Goal: Task Accomplishment & Management: Complete application form

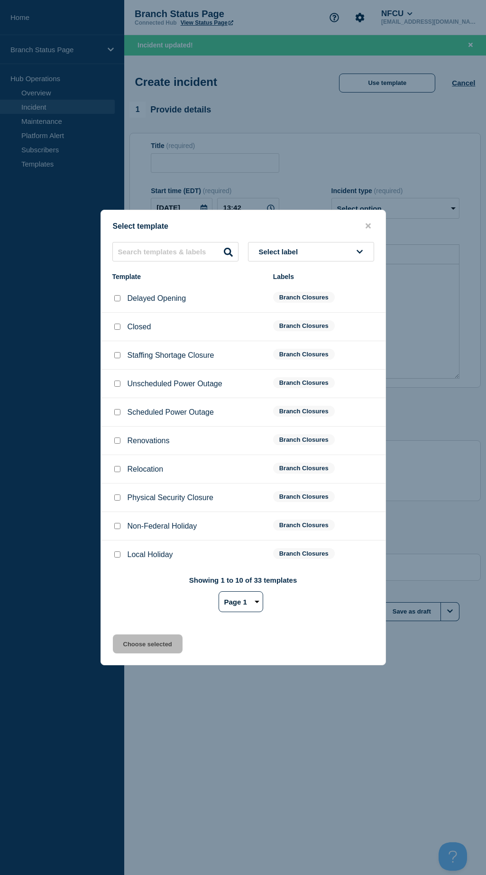
click at [113, 382] on div at bounding box center [116, 383] width 9 height 9
click at [303, 242] on button "Select label" at bounding box center [311, 251] width 126 height 19
click at [289, 365] on button "Branch Closures" at bounding box center [311, 369] width 126 height 19
click at [117, 386] on input "Unscheduled Power Outage checkbox" at bounding box center [117, 384] width 6 height 6
checkbox input "true"
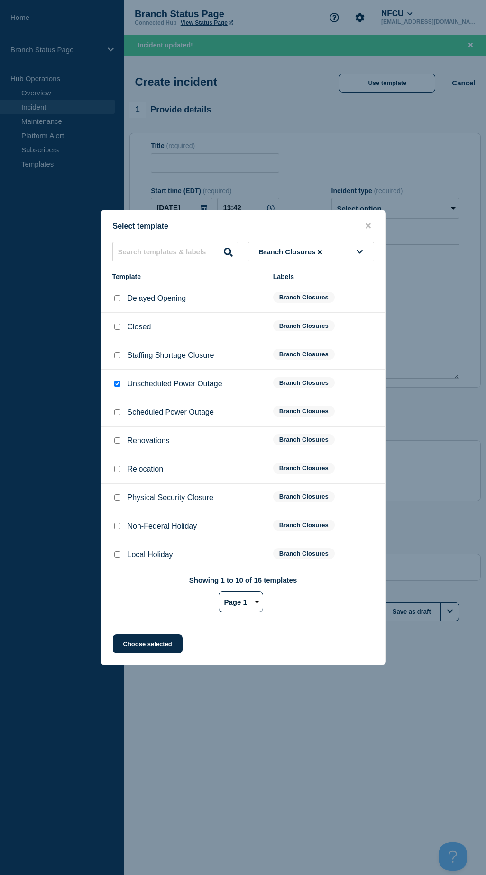
drag, startPoint x: 154, startPoint y: 638, endPoint x: 150, endPoint y: 620, distance: 18.6
click at [154, 635] on div "Select template Branch Closures Template Labels Delayed Opening Branch Closures…" at bounding box center [244, 438] width 286 height 456
click at [147, 641] on button "Choose selected" at bounding box center [148, 644] width 70 height 19
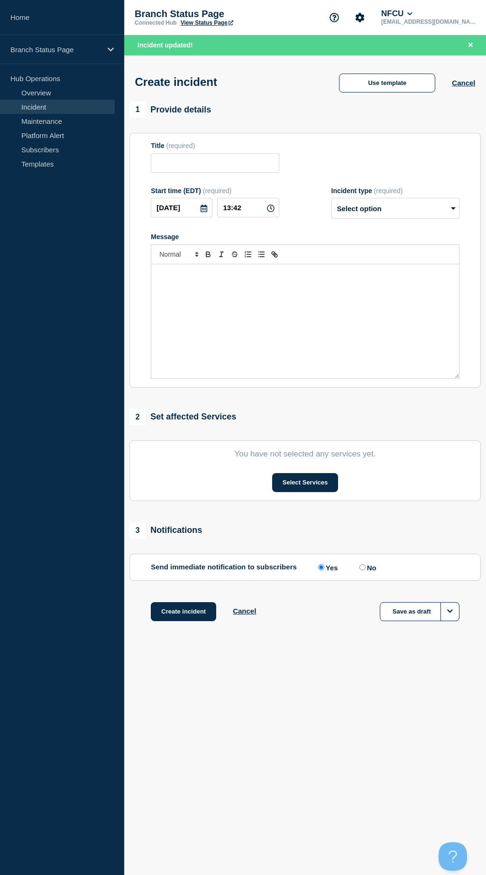
type input "Unscheduled Power Outage"
select select "identified"
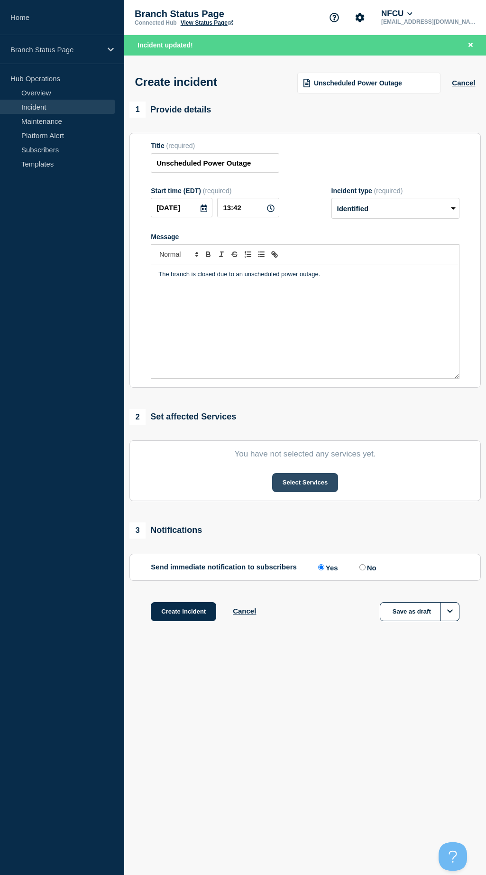
click at [293, 480] on button "Select Services" at bounding box center [305, 482] width 66 height 19
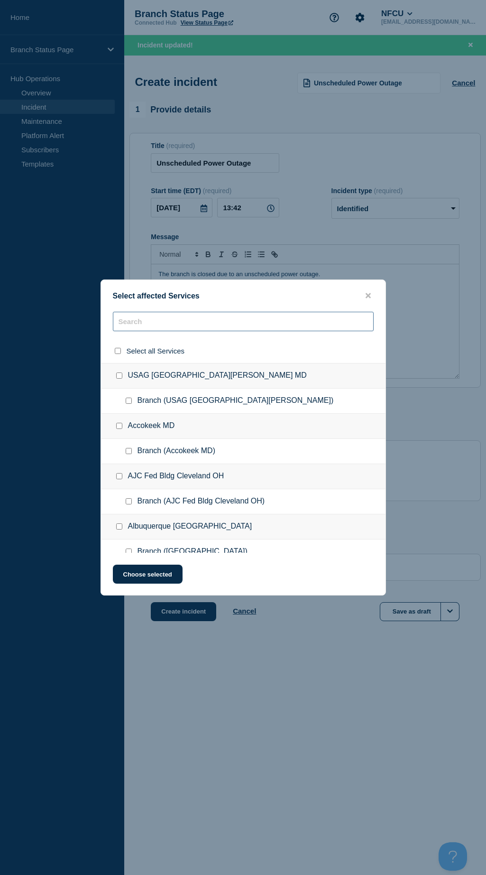
paste input "[PERSON_NAME] [PERSON_NAME] FL (MYE)"
type input "[PERSON_NAME] [PERSON_NAME] FL (MYE)"
checkbox input "true"
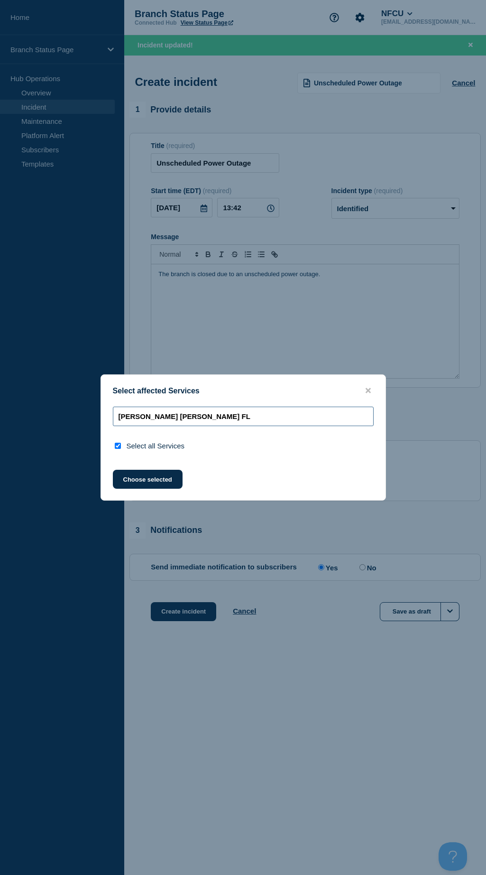
type input "[PERSON_NAME] [PERSON_NAME] FL"
checkbox input "false"
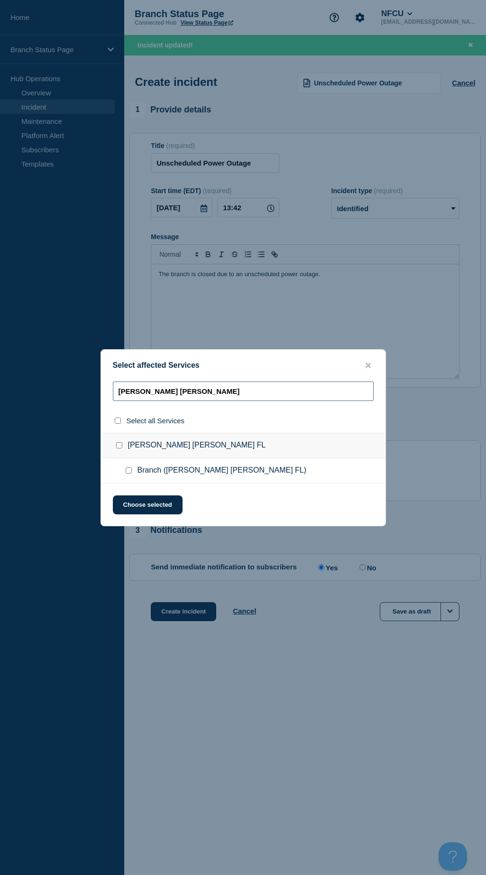
type input "[PERSON_NAME] [PERSON_NAME]"
drag, startPoint x: 179, startPoint y: 447, endPoint x: 122, endPoint y: 447, distance: 57.4
click at [122, 447] on div "[PERSON_NAME] [PERSON_NAME] FL" at bounding box center [243, 446] width 285 height 26
drag, startPoint x: 122, startPoint y: 447, endPoint x: 129, endPoint y: 471, distance: 24.6
click at [129, 470] on input "Branch (Mary Esther FL) checkbox" at bounding box center [129, 470] width 6 height 6
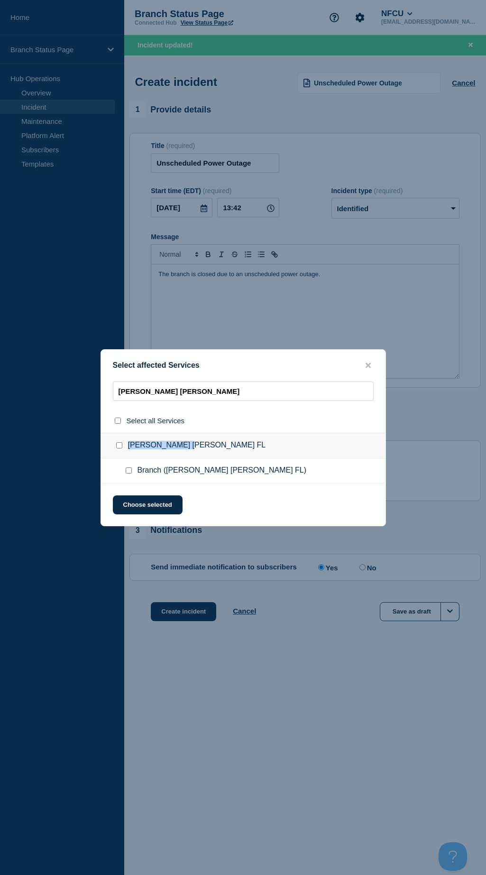
checkbox input "true"
click at [153, 500] on button "Choose selected" at bounding box center [148, 504] width 70 height 19
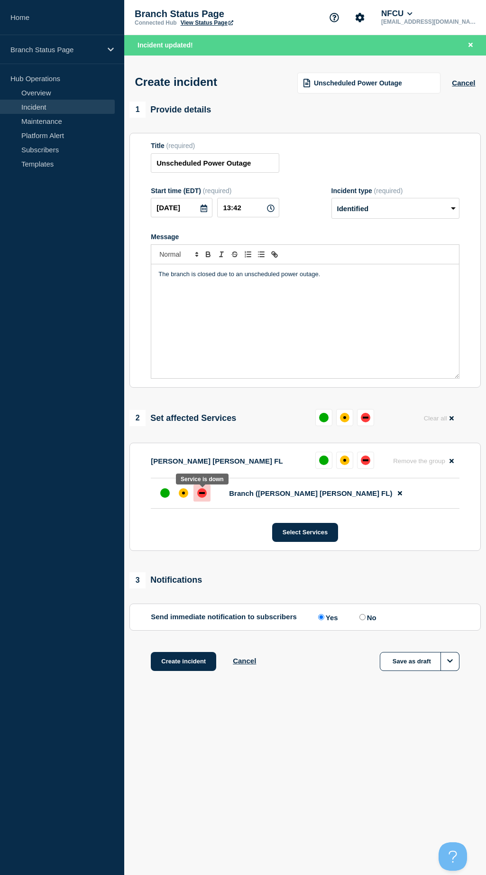
click at [196, 498] on div at bounding box center [202, 493] width 17 height 17
drag, startPoint x: 191, startPoint y: 667, endPoint x: 184, endPoint y: 640, distance: 28.1
click at [190, 660] on button "Create incident" at bounding box center [183, 661] width 65 height 19
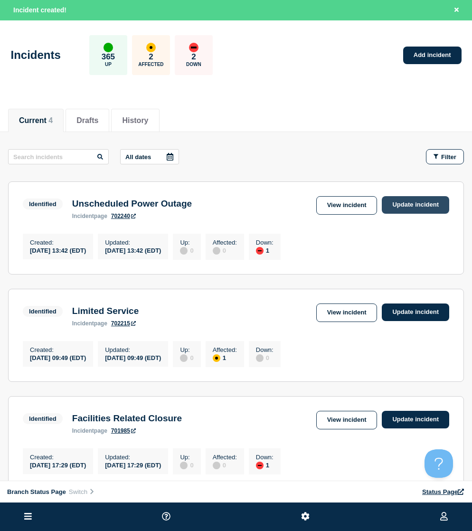
click at [401, 200] on link "Update incident" at bounding box center [415, 205] width 67 height 18
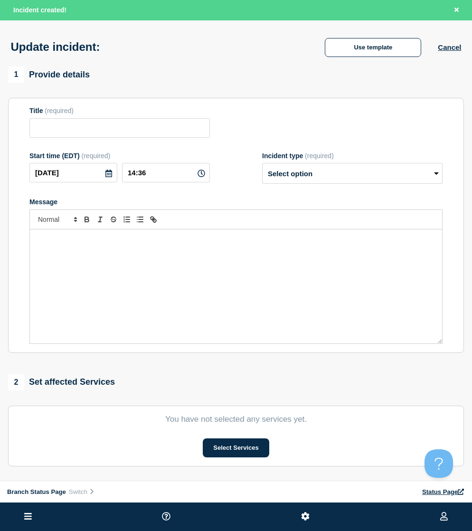
type input "Unscheduled Power Outage"
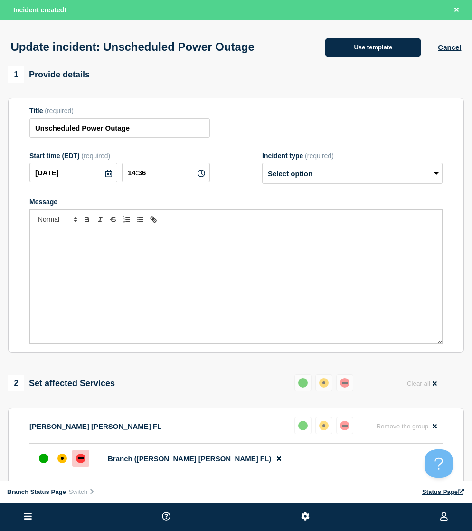
click at [373, 47] on button "Use template" at bounding box center [373, 47] width 96 height 19
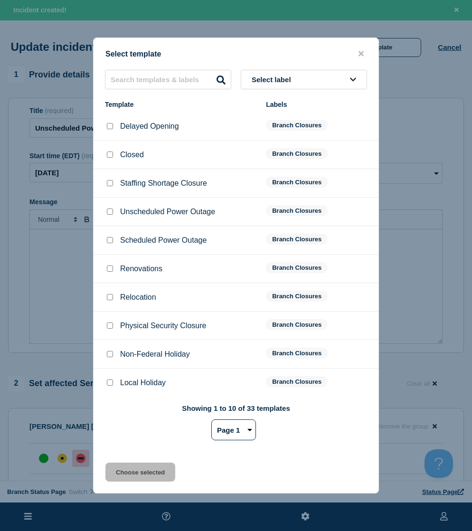
click at [279, 79] on span "Select label" at bounding box center [273, 79] width 43 height 8
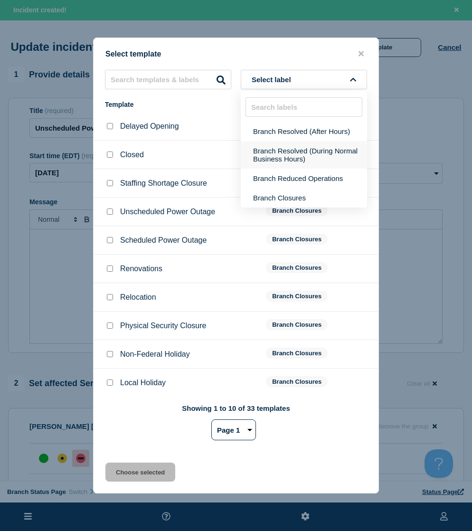
click at [281, 153] on button "Branch Resolved (During Normal Business Hours)" at bounding box center [304, 155] width 126 height 28
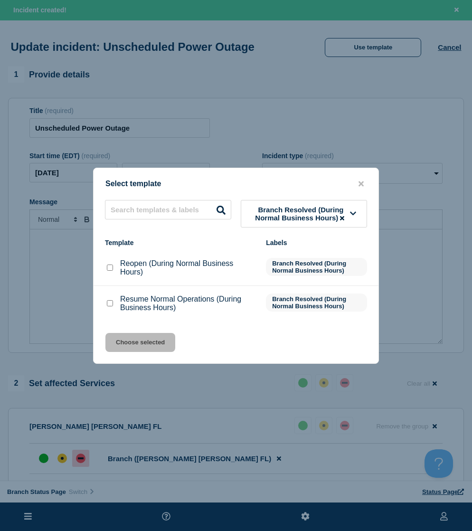
click at [112, 303] on input "Resume Normal Operations (During Business Hours) checkbox" at bounding box center [110, 303] width 6 height 6
checkbox input "true"
click at [131, 344] on button "Choose selected" at bounding box center [140, 342] width 70 height 19
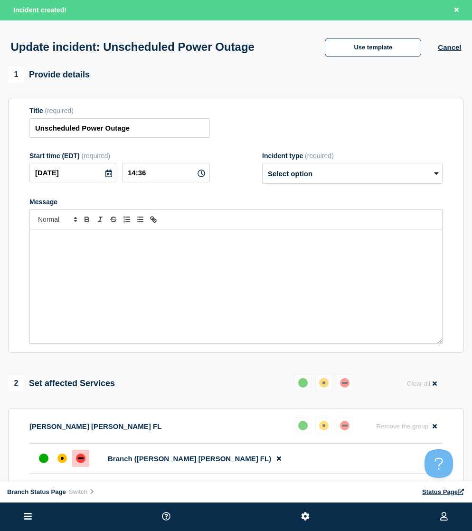
select select "resolved"
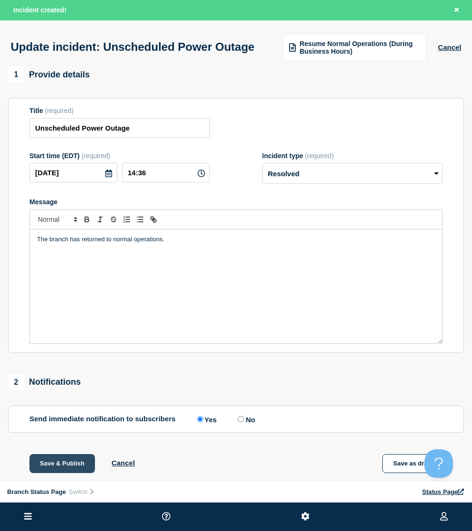
click at [63, 473] on button "Save & Publish" at bounding box center [61, 463] width 65 height 19
